Goal: Find specific page/section: Find specific page/section

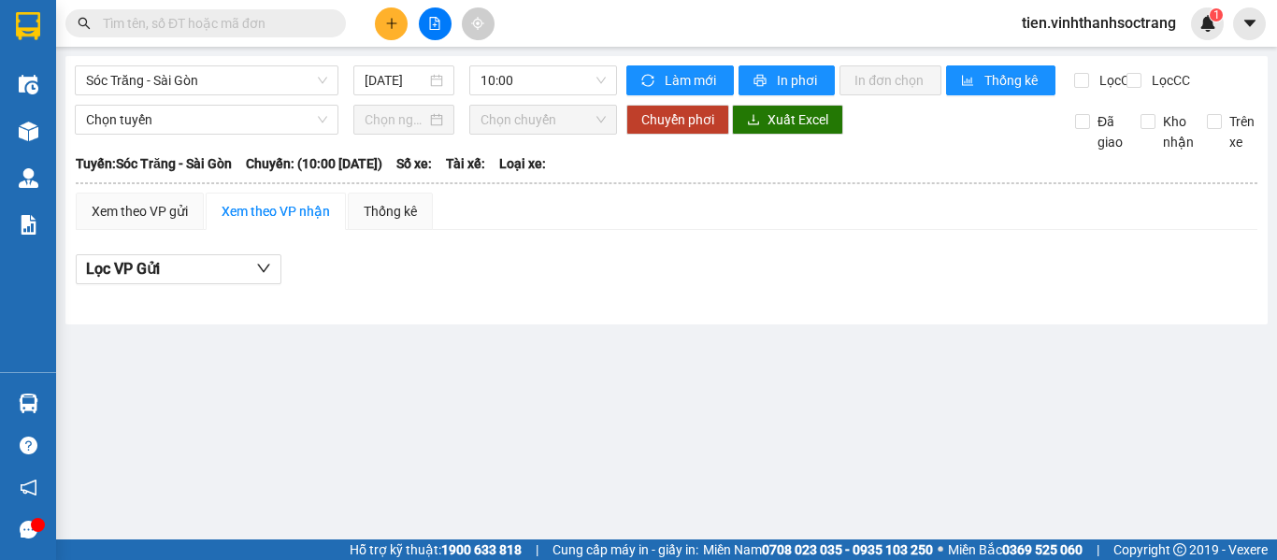
click at [263, 28] on input "text" at bounding box center [213, 23] width 221 height 21
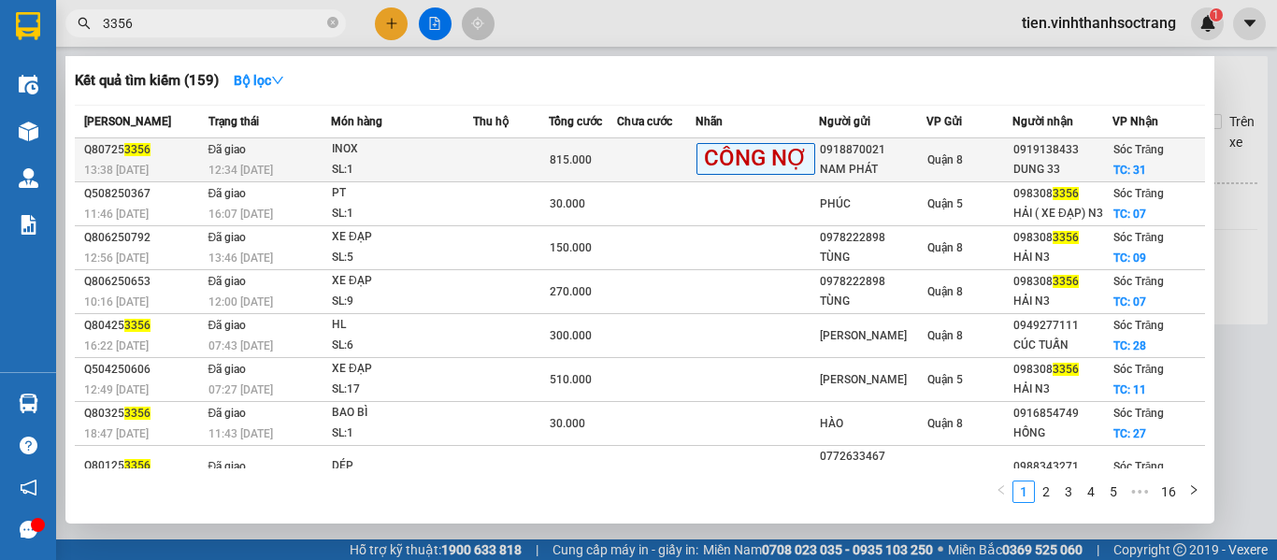
type input "3356"
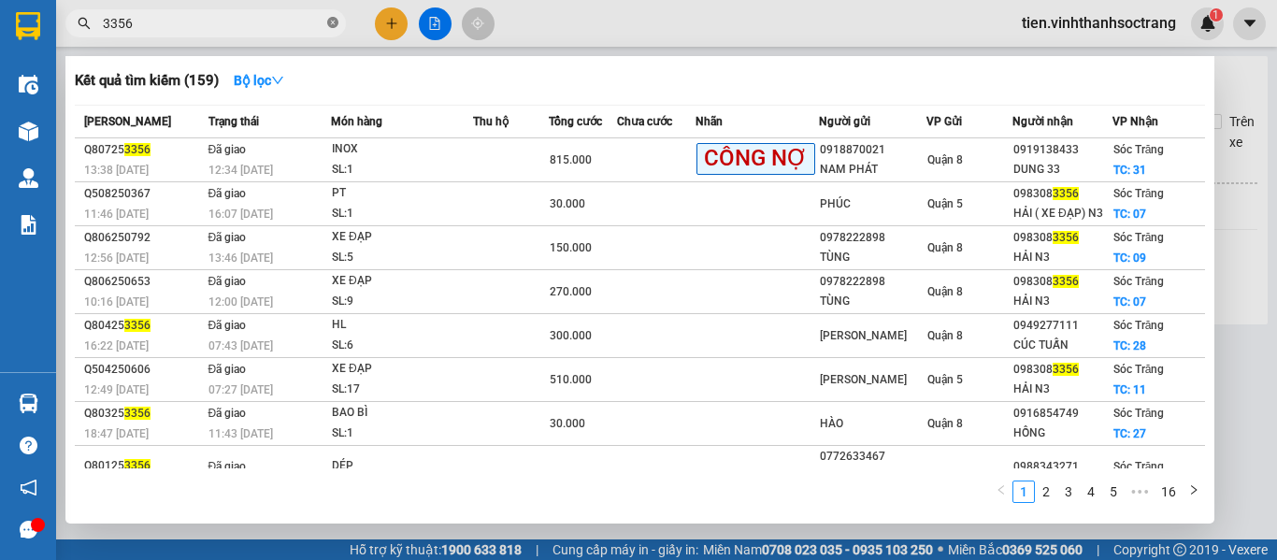
click at [332, 25] on icon "close-circle" at bounding box center [332, 22] width 11 height 11
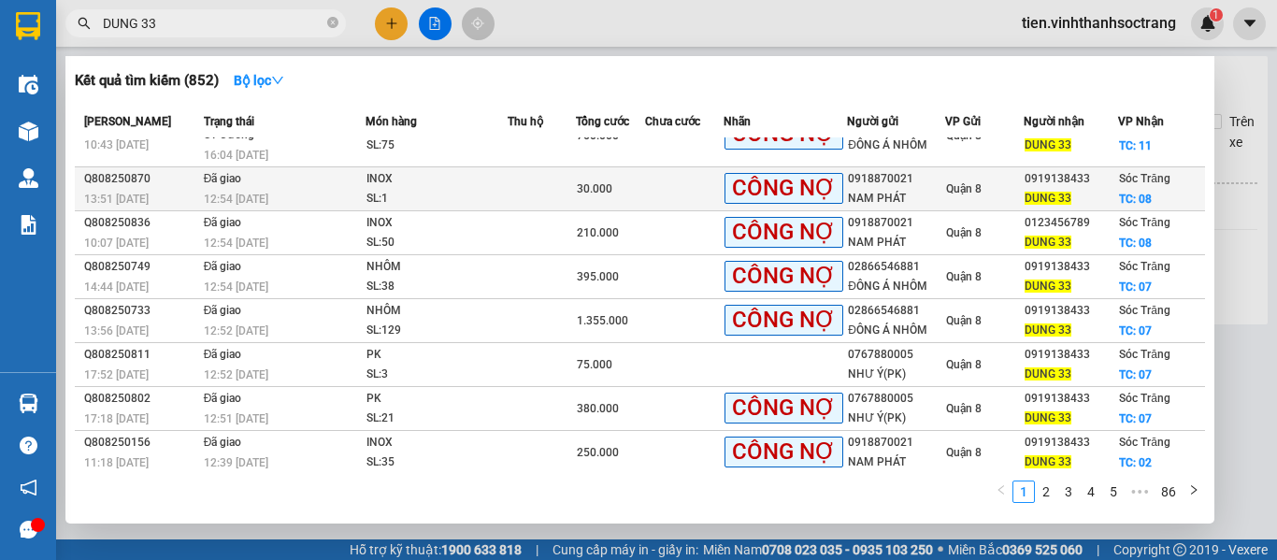
scroll to position [149, 0]
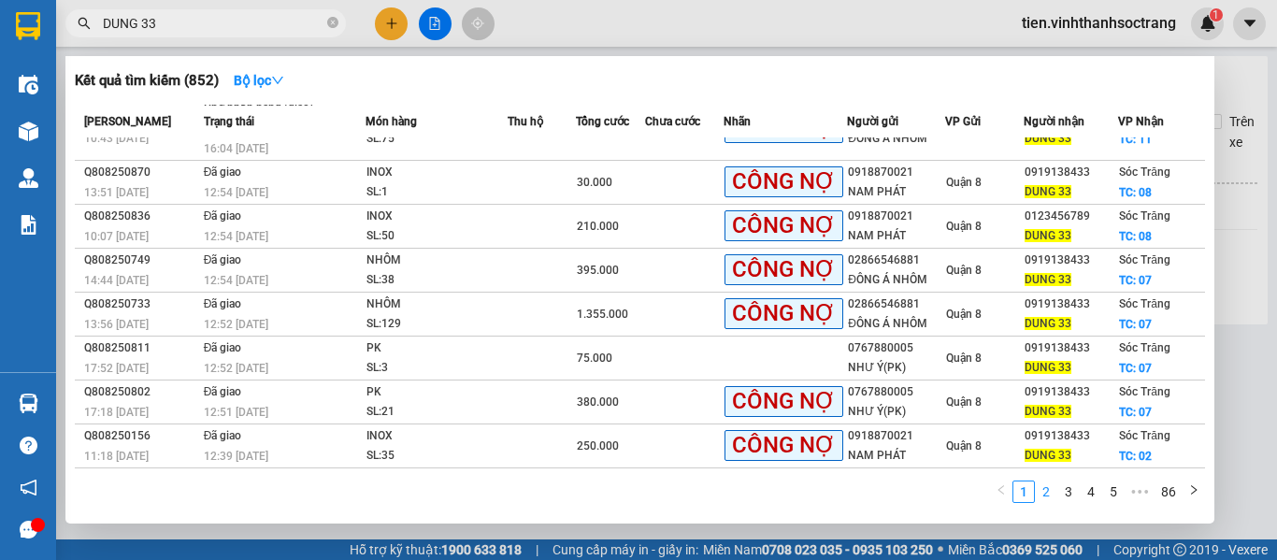
type input "DUNG 33"
click at [1045, 490] on link "2" at bounding box center [1045, 491] width 21 height 21
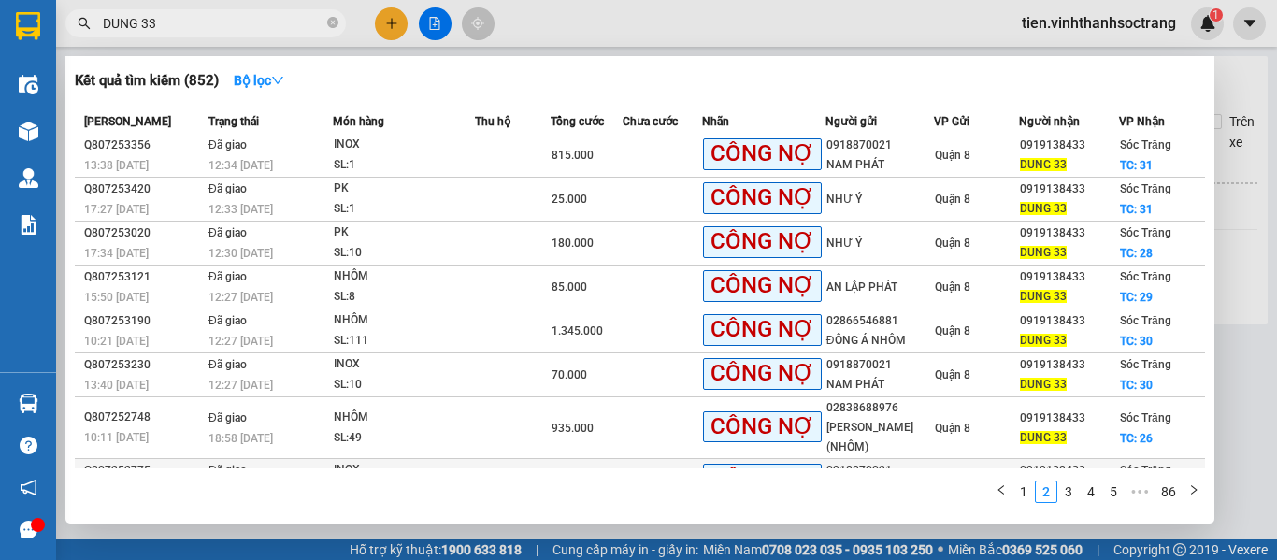
scroll to position [0, 0]
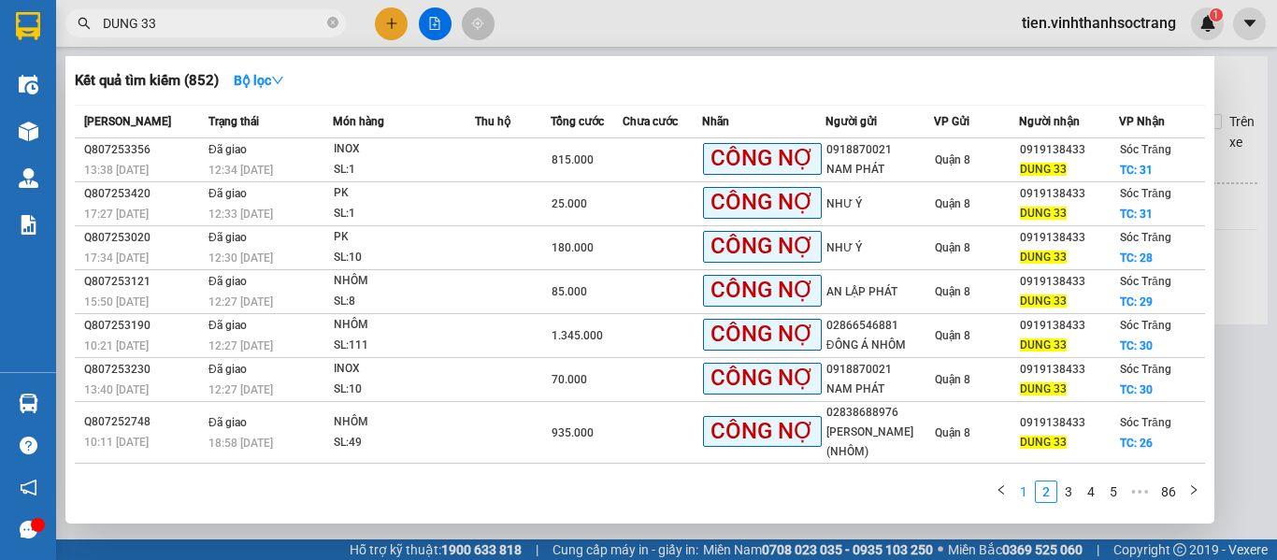
click at [1030, 492] on link "1" at bounding box center [1023, 491] width 21 height 21
